Goal: Task Accomplishment & Management: Manage account settings

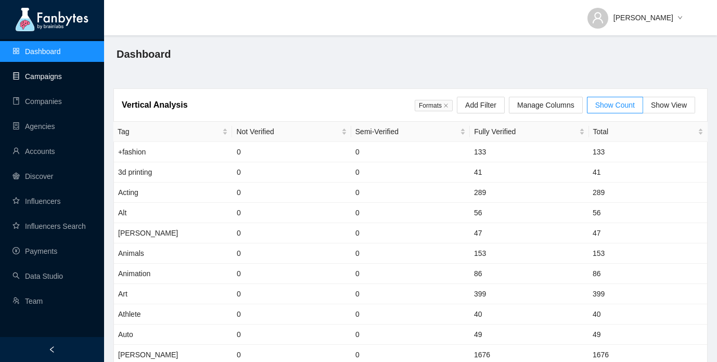
click at [45, 81] on link "Campaigns" at bounding box center [36, 76] width 49 height 8
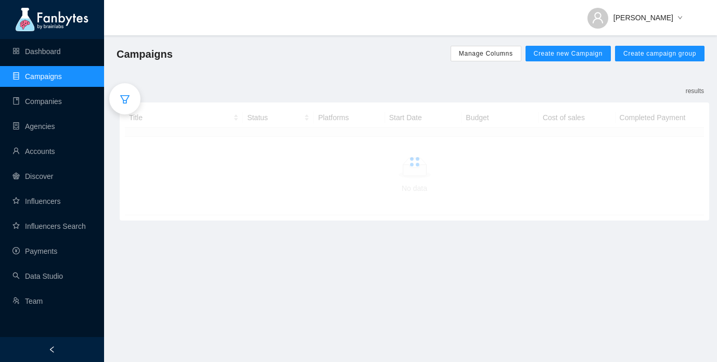
click at [118, 94] on div at bounding box center [124, 98] width 31 height 31
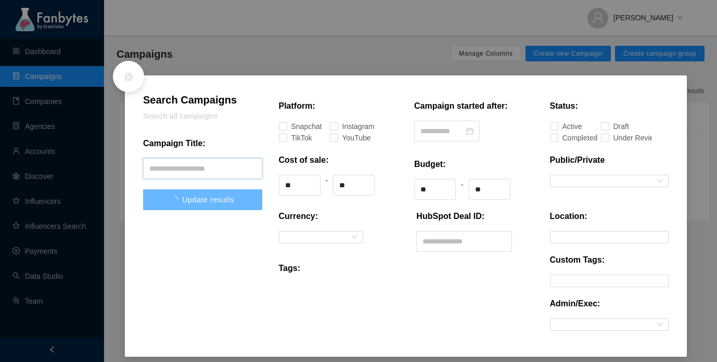
click at [210, 165] on input "text" at bounding box center [202, 168] width 119 height 21
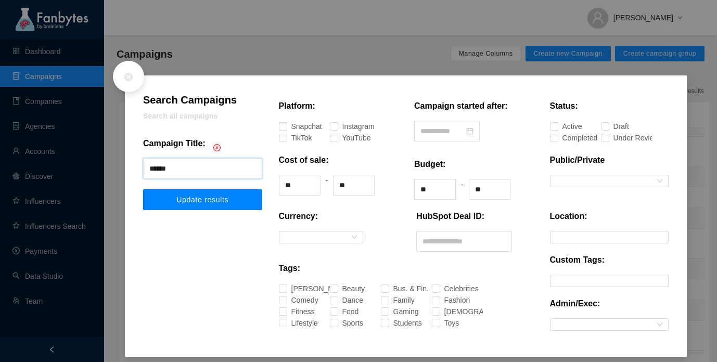
type input "******"
click at [224, 200] on span "Update results" at bounding box center [202, 200] width 52 height 8
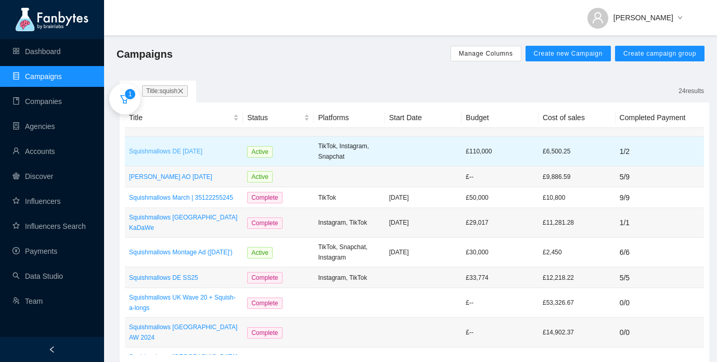
click at [215, 149] on p "Squishmallows DE [DATE]" at bounding box center [184, 151] width 110 height 10
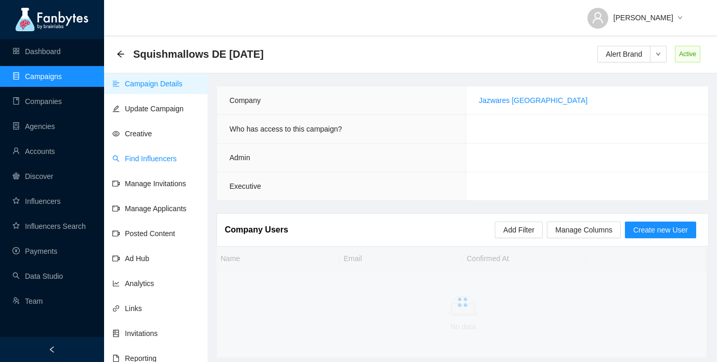
click at [137, 154] on link "Find Influencers" at bounding box center [144, 158] width 65 height 8
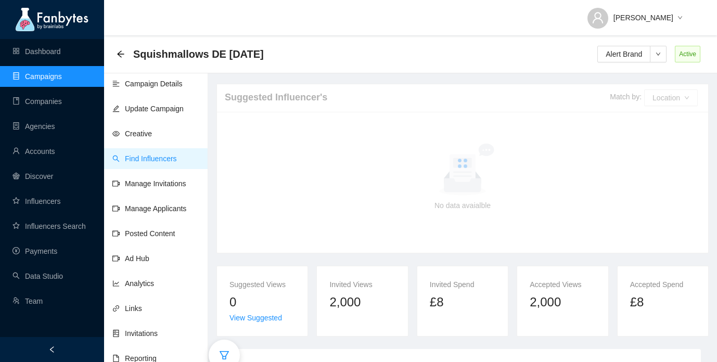
scroll to position [127, 0]
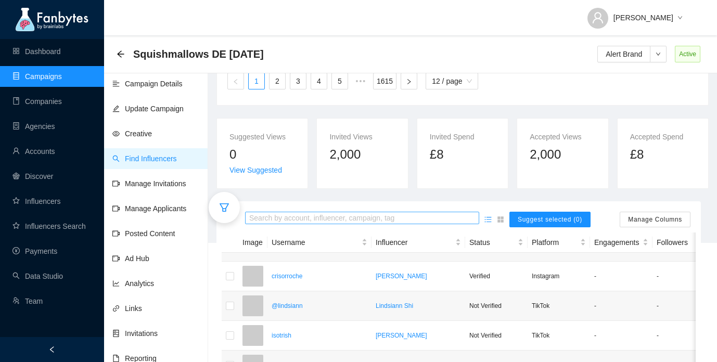
click at [289, 220] on input "search" at bounding box center [362, 218] width 226 height 11
type input "*******"
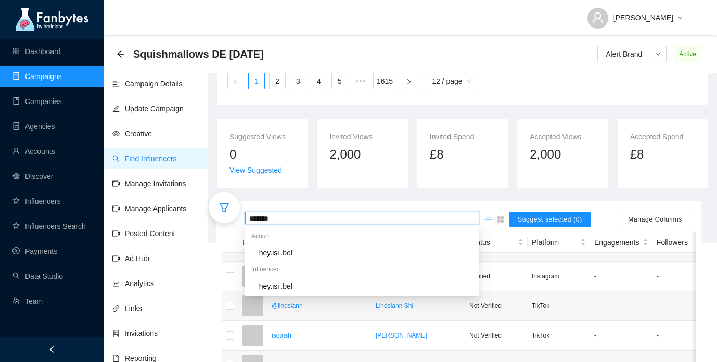
click at [287, 252] on span ".bel" at bounding box center [286, 253] width 12 height 8
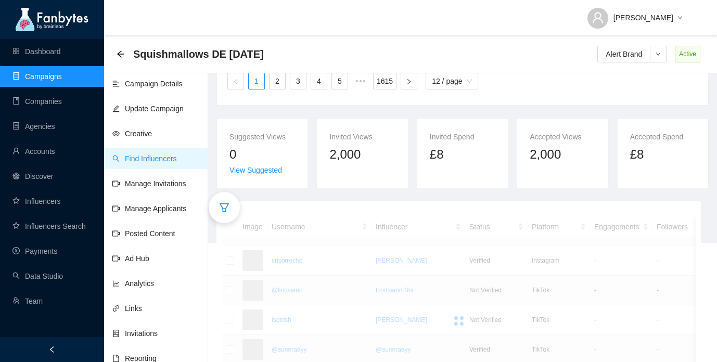
scroll to position [106, 0]
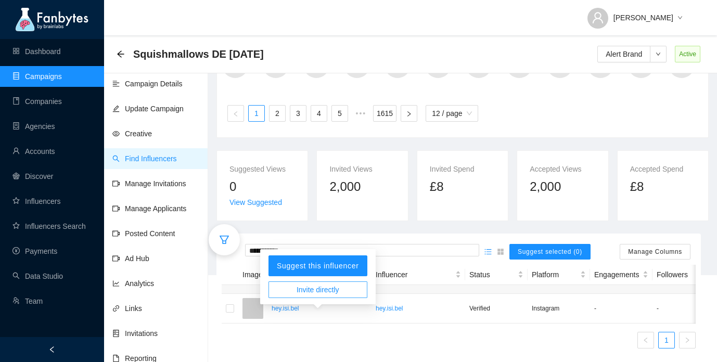
click at [314, 285] on button "Invite directly" at bounding box center [317, 289] width 99 height 17
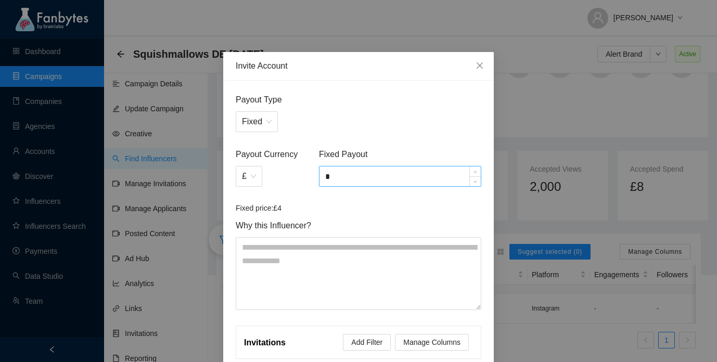
click at [358, 185] on input "*" at bounding box center [399, 176] width 161 height 20
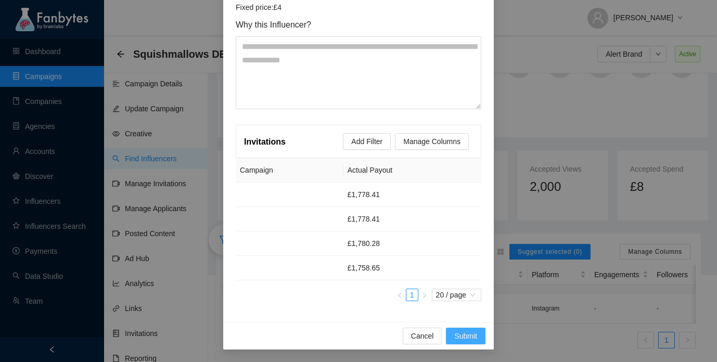
type input "*"
click at [461, 330] on span "Submit" at bounding box center [465, 335] width 23 height 11
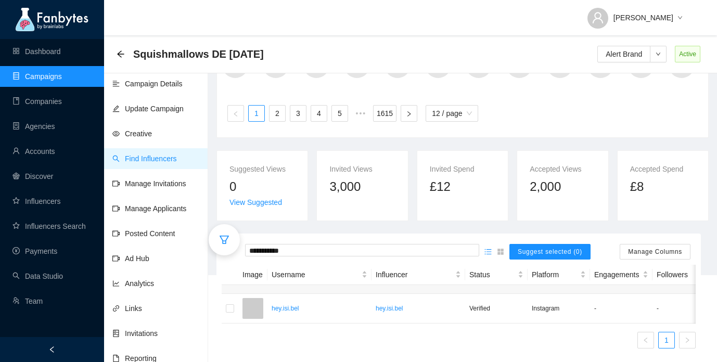
click at [146, 195] on ul "Campaign Details Update Campaign Creative Find Influencers Manage Invitations M…" at bounding box center [156, 252] width 104 height 362
click at [147, 186] on link "Manage Invitations" at bounding box center [149, 183] width 74 height 8
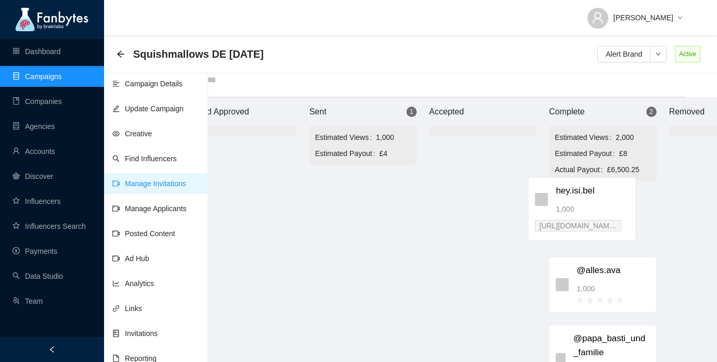
drag, startPoint x: 369, startPoint y: 202, endPoint x: 563, endPoint y: 203, distance: 194.0
click at [565, 203] on div "Brand Approved Sent 1 Estimated Views 1,000 Estimated Payout £4 hey.isi.bel 1,0…" at bounding box center [483, 229] width 624 height 265
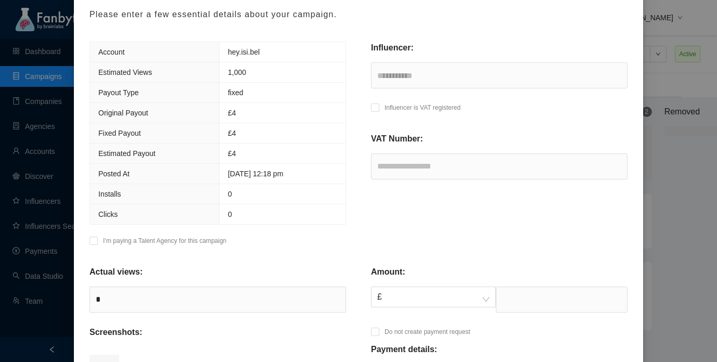
scroll to position [122, 0]
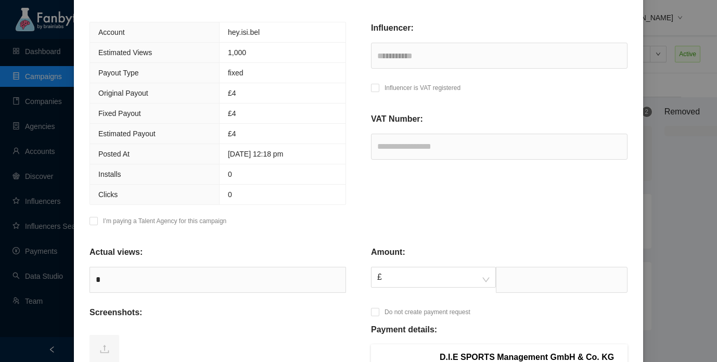
click at [454, 238] on div "Amount: £ Do not create payment request Payment details: D.I.E SPORTS Managemen…" at bounding box center [498, 351] width 281 height 237
click at [441, 289] on div "£" at bounding box center [433, 280] width 125 height 26
click at [423, 273] on span "£" at bounding box center [433, 277] width 112 height 20
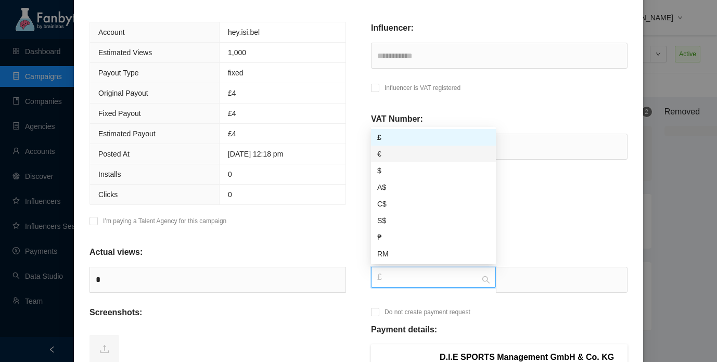
click at [415, 159] on div "€" at bounding box center [433, 153] width 112 height 11
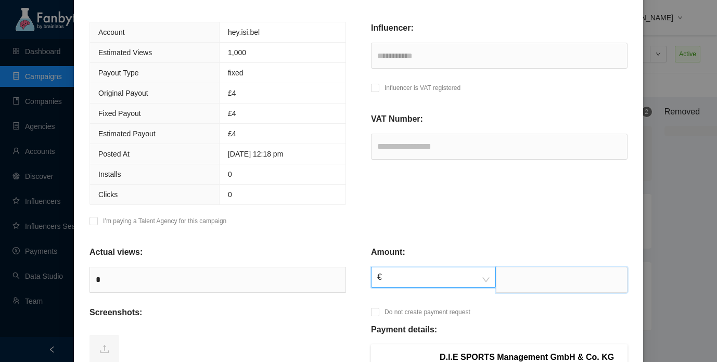
click at [519, 274] on input "text" at bounding box center [562, 280] width 132 height 26
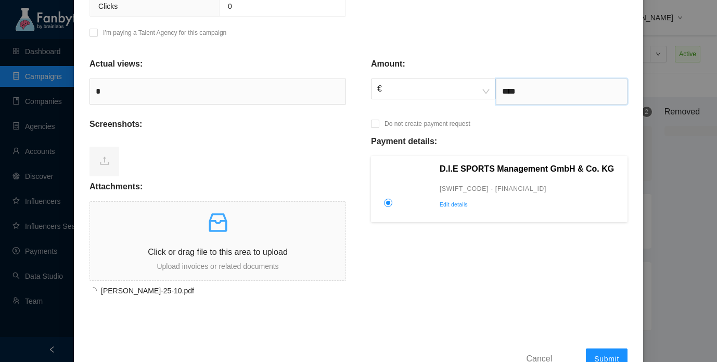
scroll to position [343, 0]
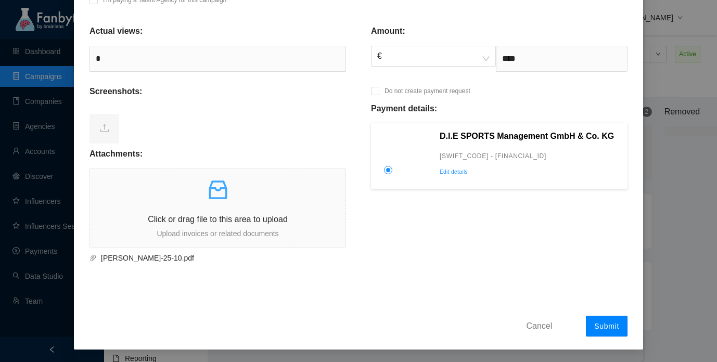
click at [601, 325] on span "Submit" at bounding box center [606, 326] width 25 height 8
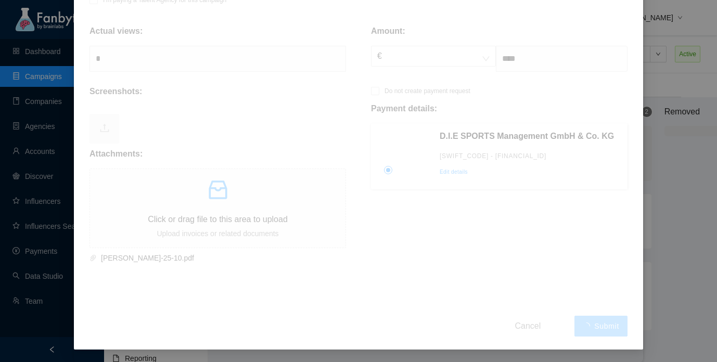
type input "*******"
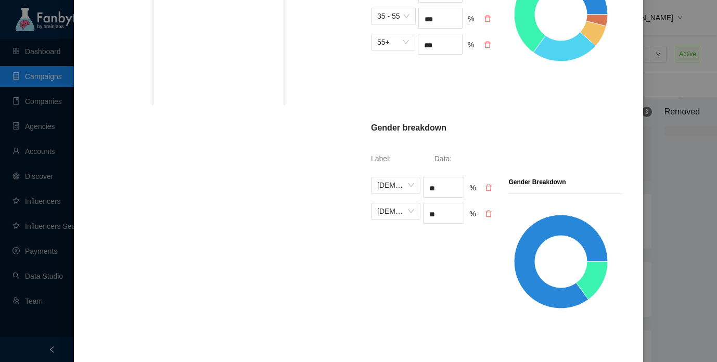
scroll to position [0, 0]
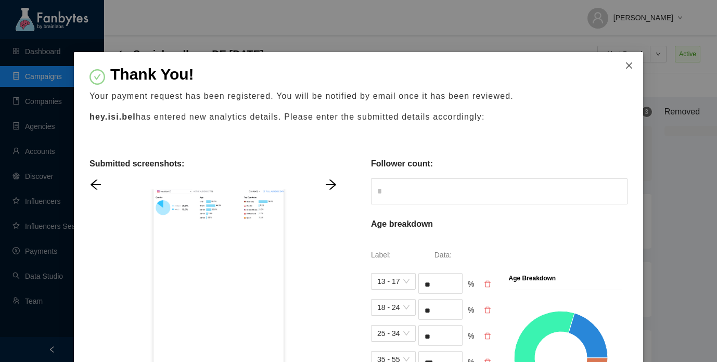
click at [620, 54] on span "Close" at bounding box center [629, 66] width 28 height 28
